Goal: Task Accomplishment & Management: Manage account settings

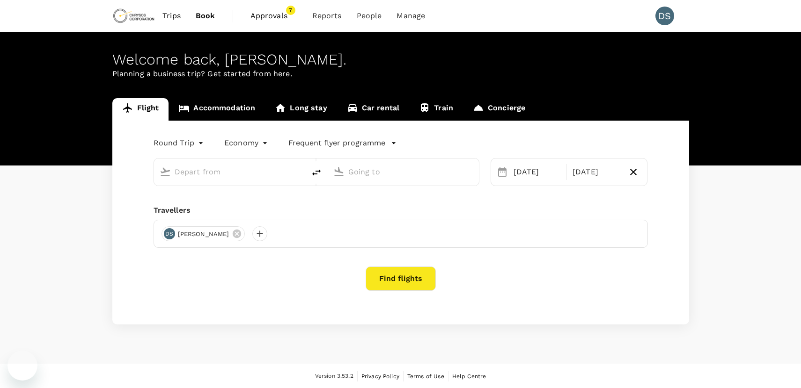
click at [268, 15] on span "Approvals" at bounding box center [273, 15] width 47 height 11
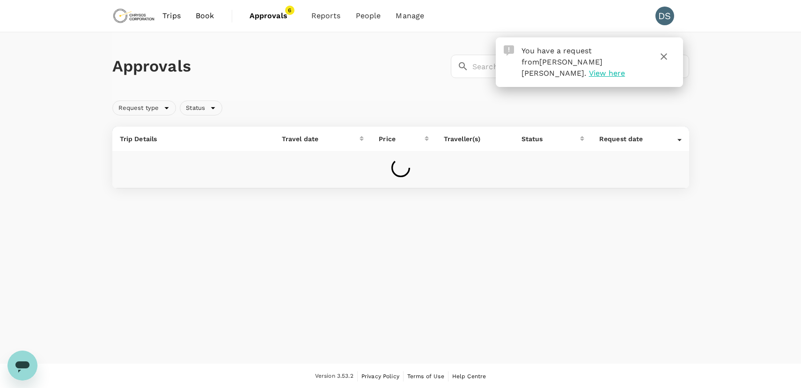
click at [664, 55] on icon "button" at bounding box center [663, 56] width 11 height 11
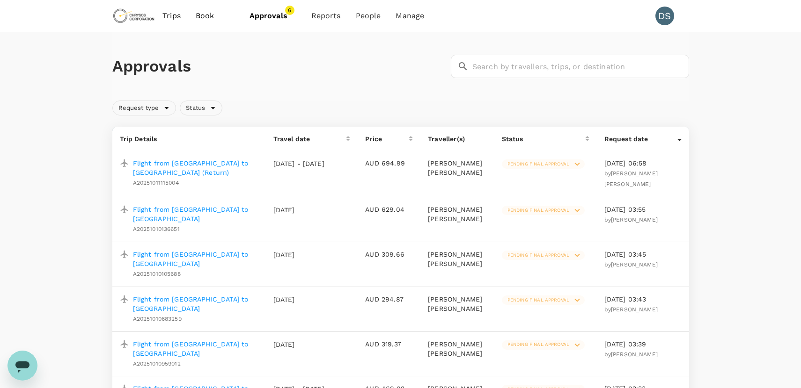
click at [531, 209] on span "Pending final approval" at bounding box center [538, 210] width 73 height 7
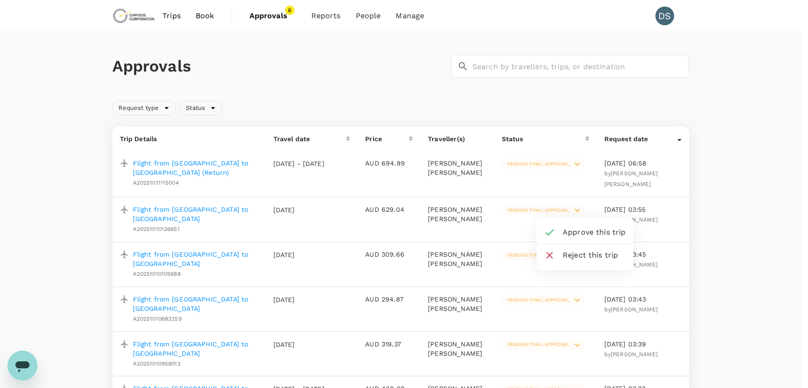
click at [570, 227] on span "Approve this trip" at bounding box center [594, 232] width 63 height 11
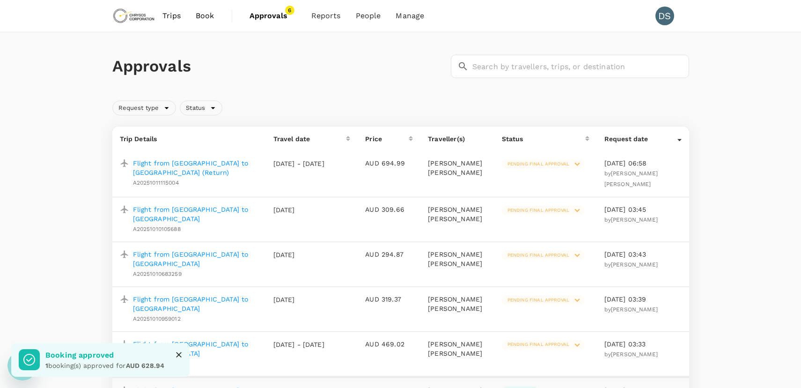
click at [540, 211] on span "Pending final approval" at bounding box center [538, 210] width 73 height 7
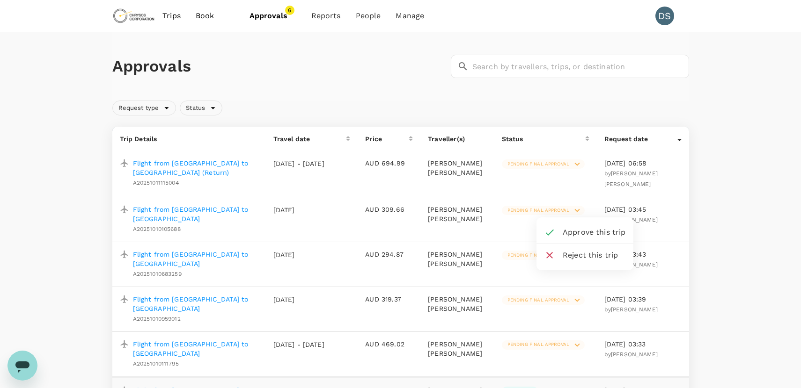
click at [574, 231] on span "Approve this trip" at bounding box center [594, 232] width 63 height 11
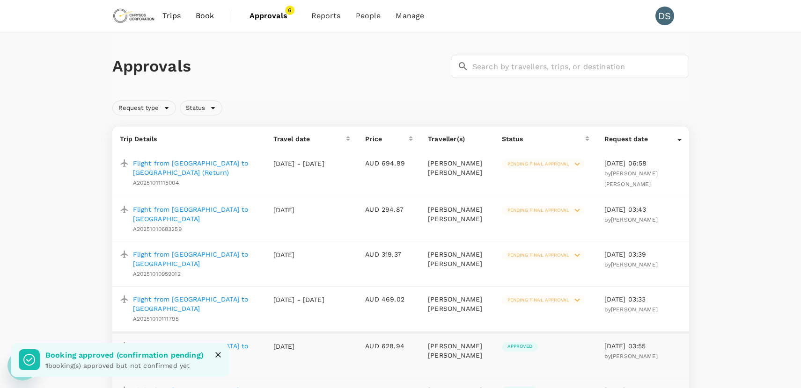
click at [552, 212] on span "Pending final approval" at bounding box center [538, 210] width 73 height 7
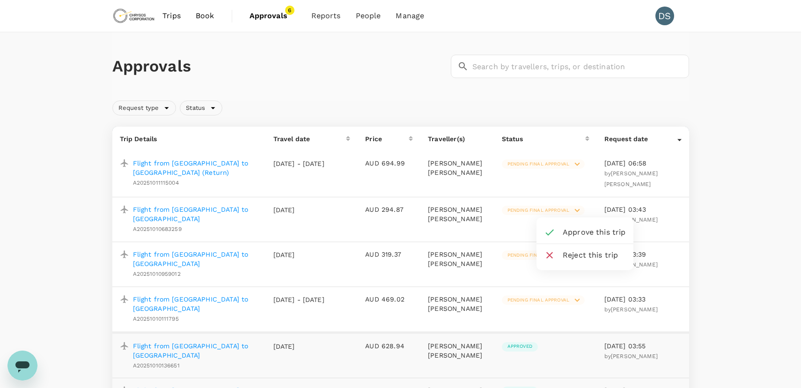
click at [570, 229] on span "Approve this trip" at bounding box center [594, 232] width 63 height 11
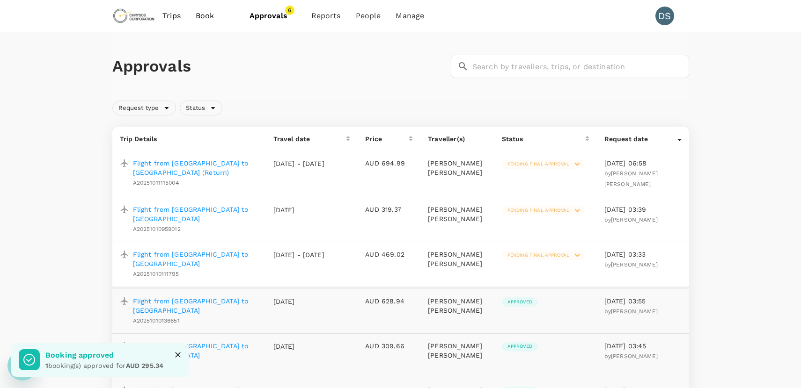
click at [534, 209] on span "Pending final approval" at bounding box center [538, 210] width 73 height 7
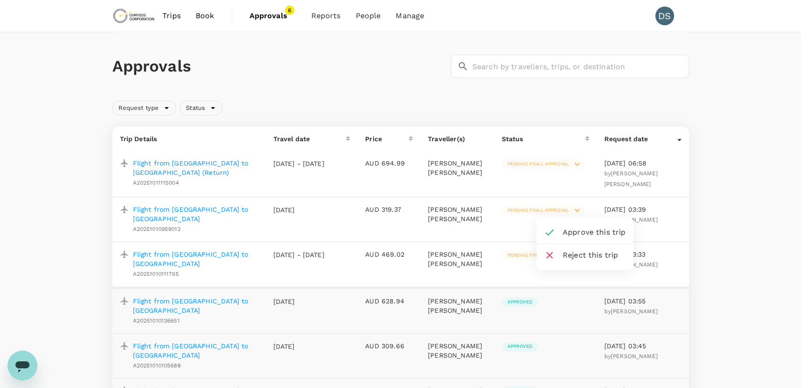
click at [594, 231] on span "Approve this trip" at bounding box center [594, 232] width 63 height 11
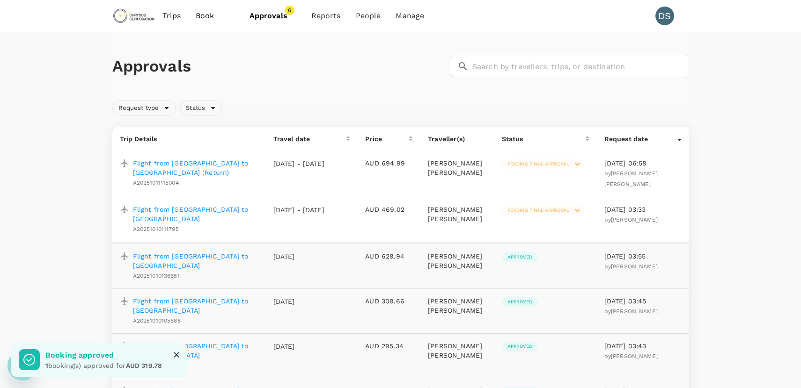
click at [539, 211] on span "Pending final approval" at bounding box center [538, 210] width 73 height 7
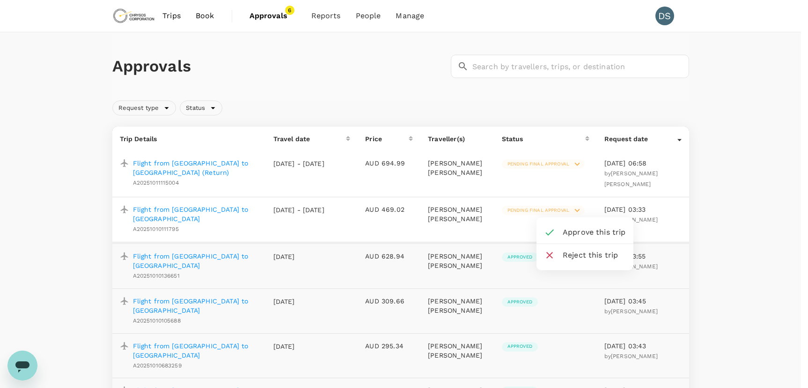
click at [570, 228] on span "Approve this trip" at bounding box center [594, 232] width 63 height 11
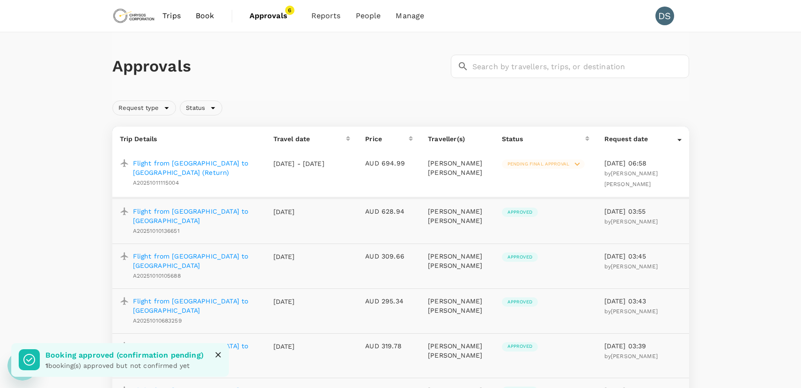
click at [184, 161] on p "Flight from [GEOGRAPHIC_DATA] to [GEOGRAPHIC_DATA] (Return)" at bounding box center [195, 168] width 125 height 19
